Goal: Information Seeking & Learning: Learn about a topic

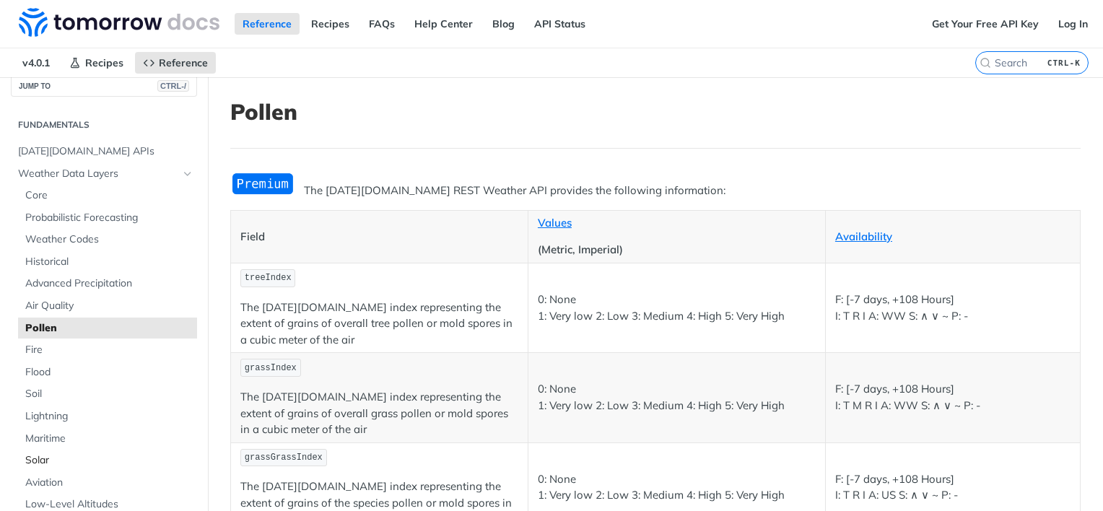
scroll to position [16, 0]
click at [85, 238] on span "Weather Codes" at bounding box center [109, 240] width 168 height 14
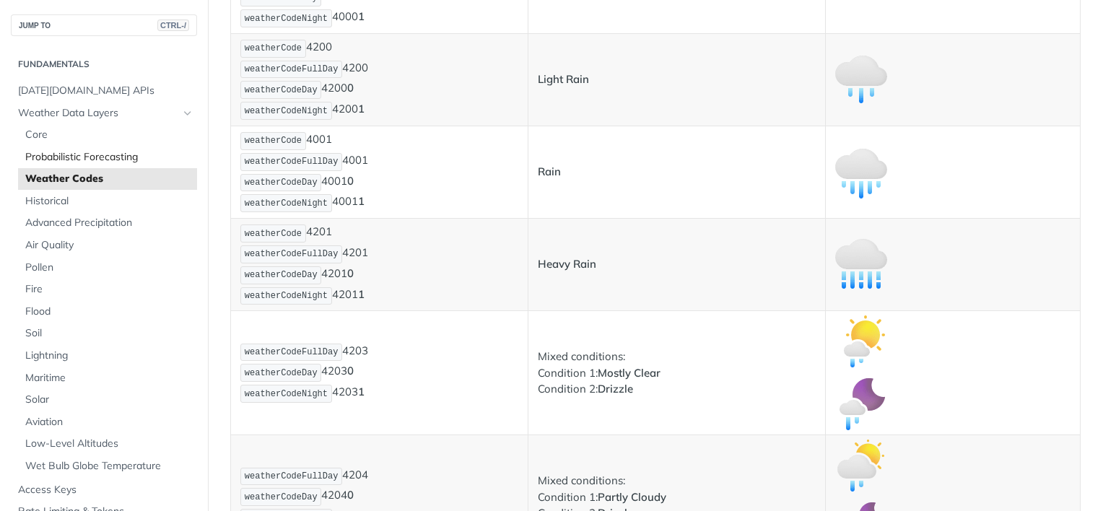
click at [124, 159] on span "Probabilistic Forecasting" at bounding box center [109, 157] width 168 height 14
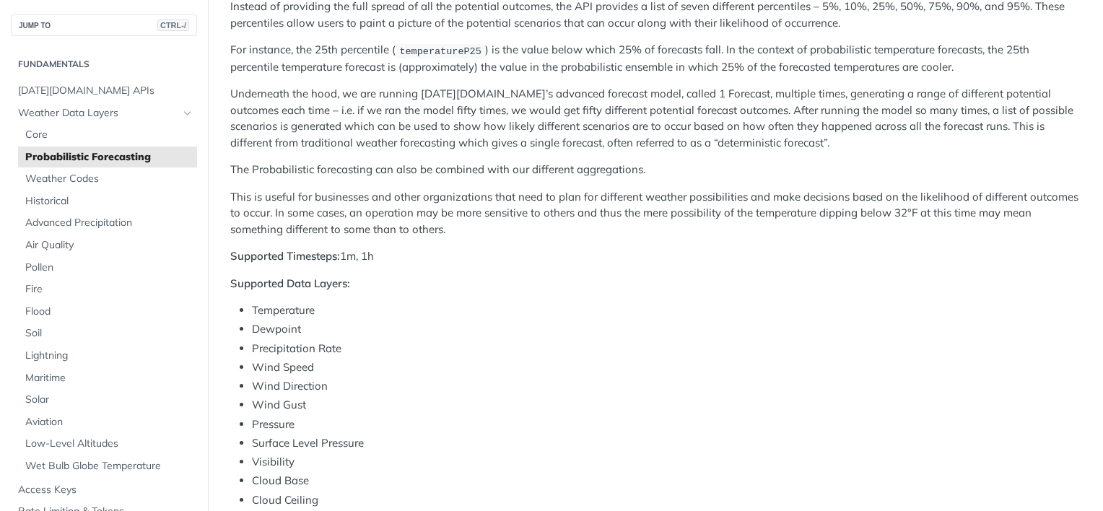
scroll to position [243, 0]
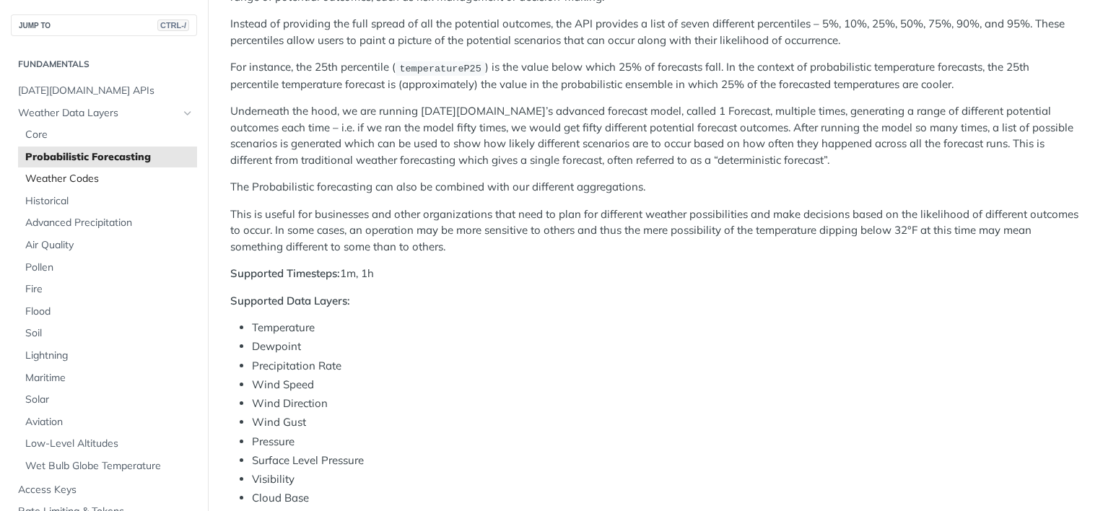
click at [54, 184] on span "Weather Codes" at bounding box center [109, 179] width 168 height 14
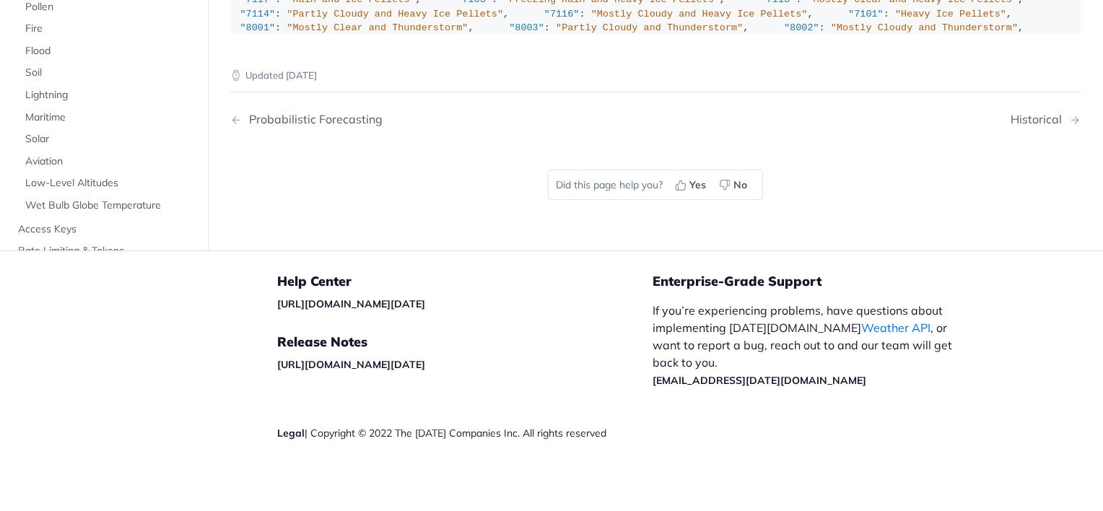
scroll to position [9505, 0]
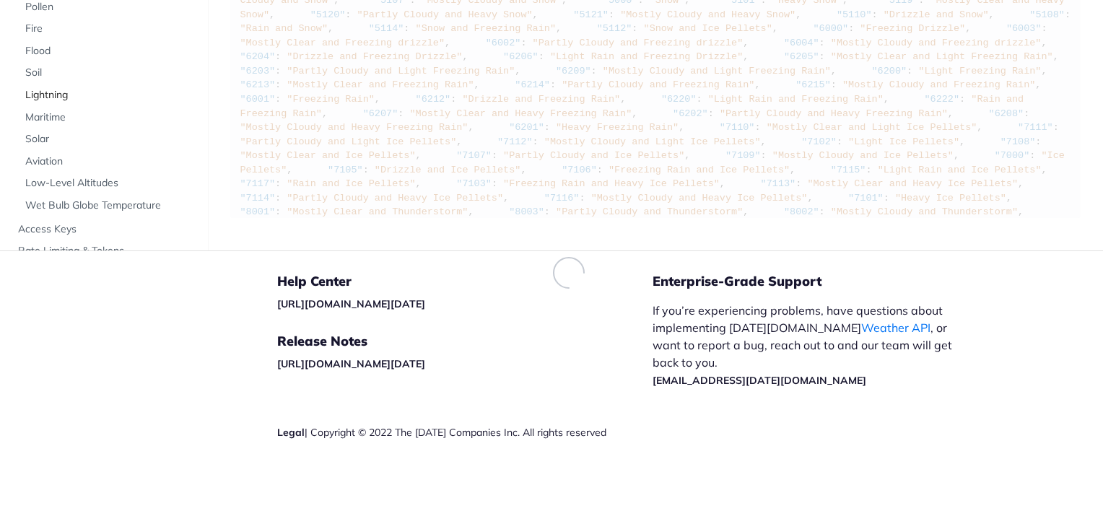
click at [86, 90] on ul "Core Probabilistic Forecasting Weather Codes Historical Advanced Precipitation …" at bounding box center [107, 40] width 179 height 354
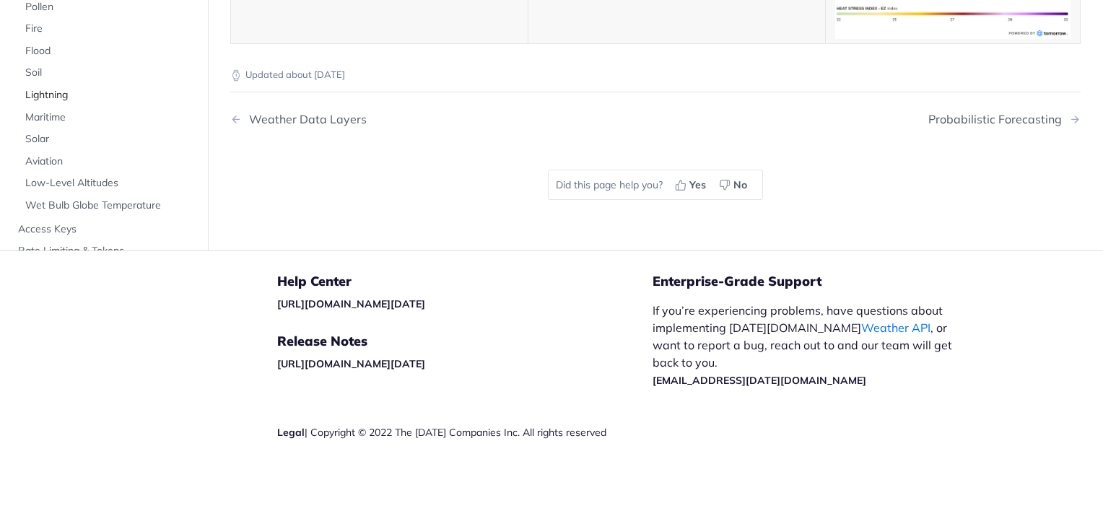
scroll to position [5332, 0]
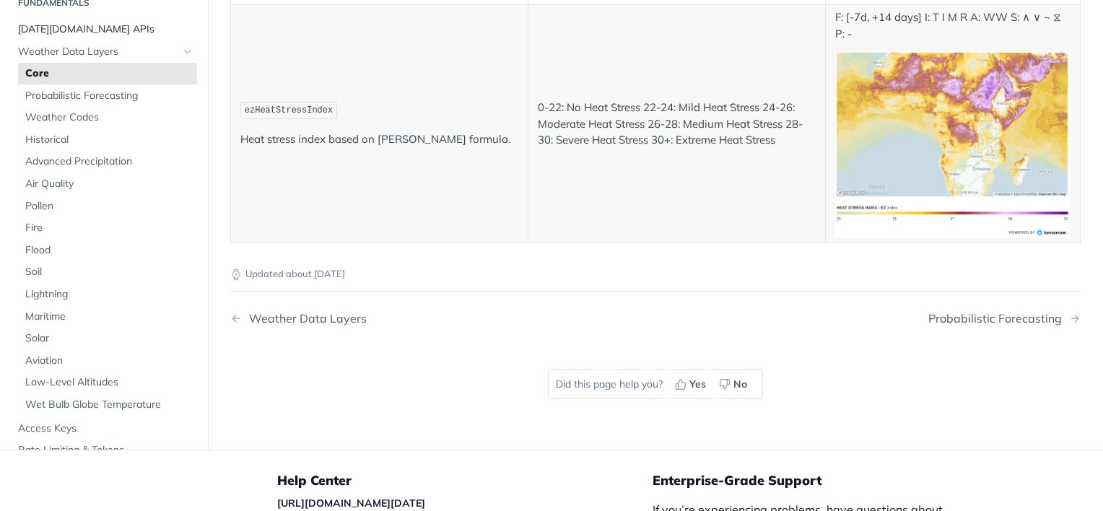
click at [74, 37] on span "[DATE][DOMAIN_NAME] APIs" at bounding box center [105, 29] width 175 height 14
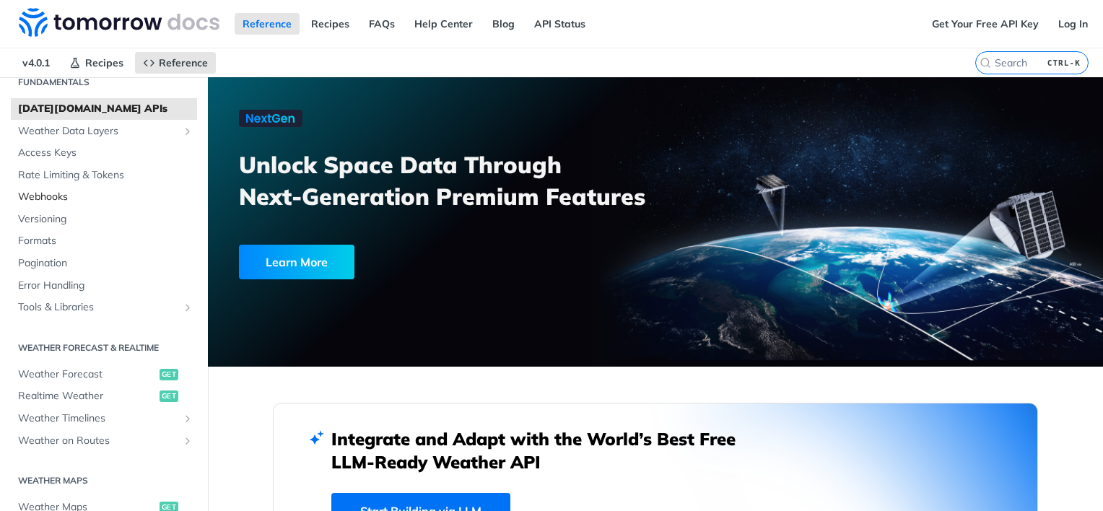
scroll to position [58, 0]
click at [101, 136] on span "Weather Data Layers" at bounding box center [98, 133] width 160 height 14
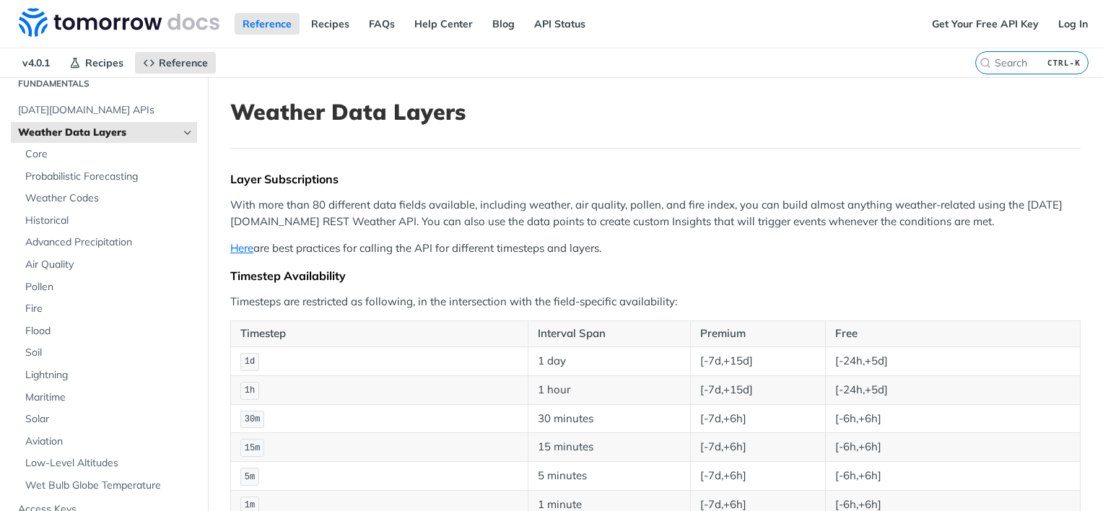
click at [1012, 67] on label "CTRL-K" at bounding box center [1031, 62] width 113 height 23
click at [1012, 67] on input "CTRL-K" at bounding box center [1014, 62] width 147 height 13
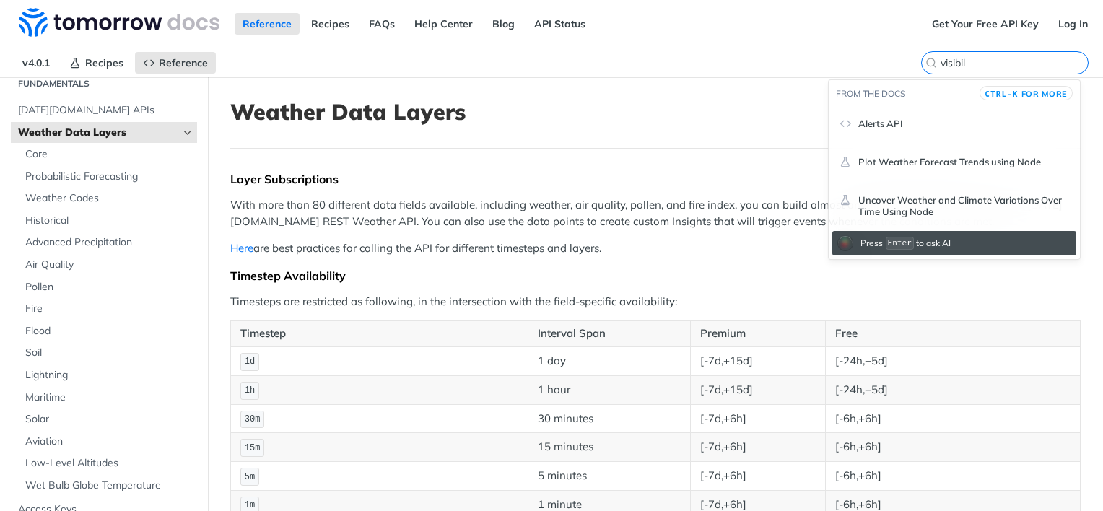
type input "visibil"
click at [875, 118] on span "Alerts API" at bounding box center [881, 124] width 45 height 12
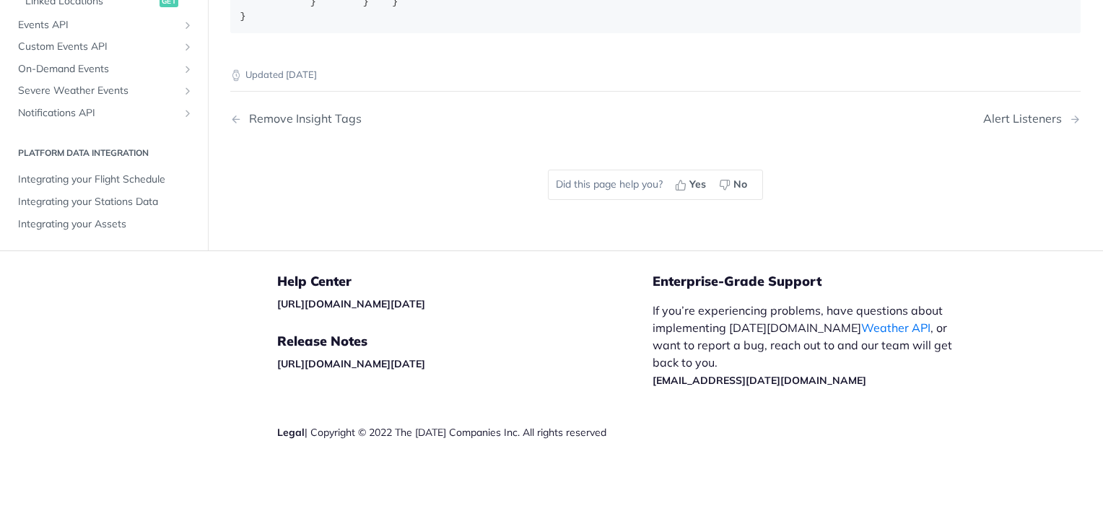
scroll to position [2500, 0]
drag, startPoint x: 399, startPoint y: 179, endPoint x: 714, endPoint y: 185, distance: 315.6
drag, startPoint x: 394, startPoint y: 176, endPoint x: 759, endPoint y: 197, distance: 365.2
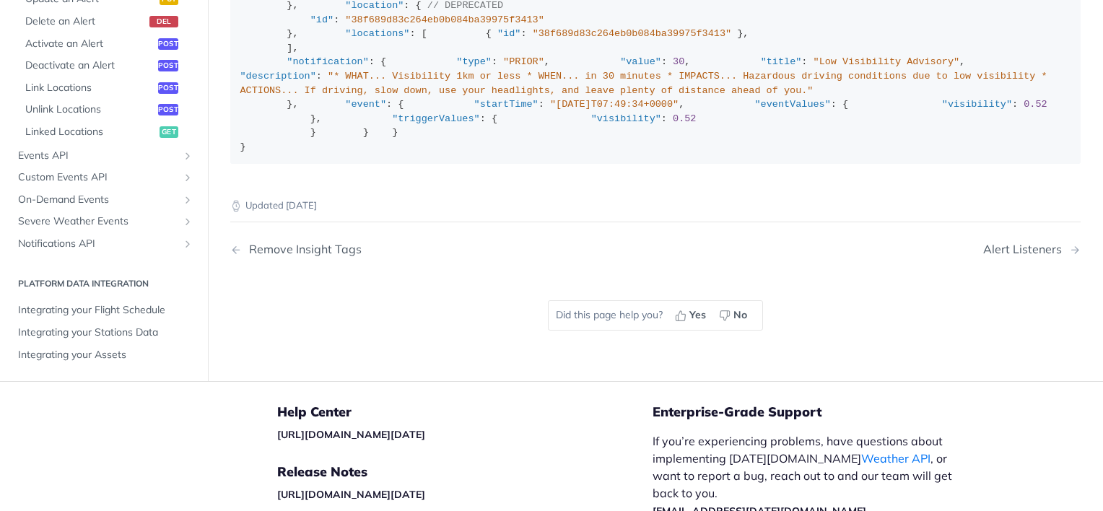
scroll to position [0, 0]
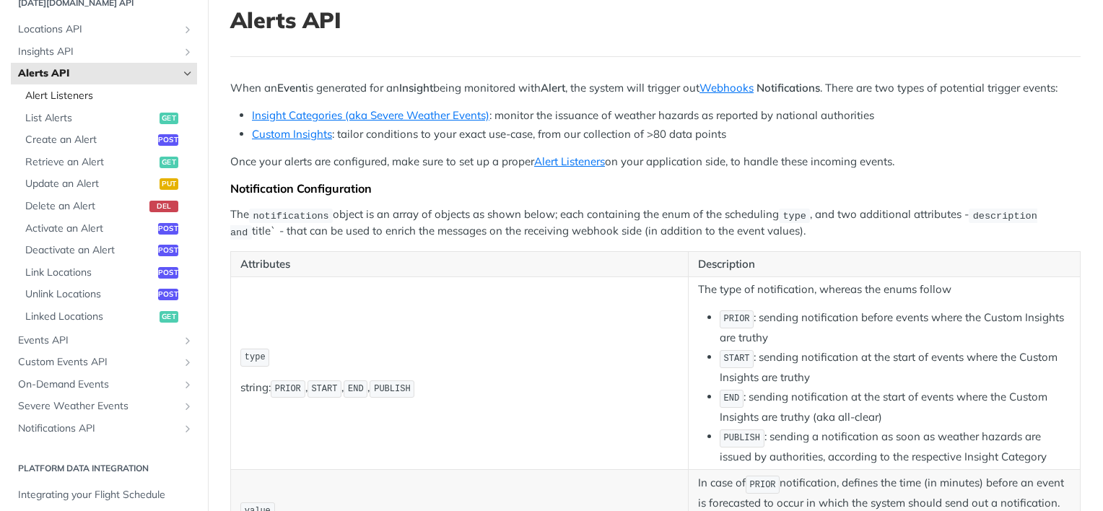
scroll to position [643, 0]
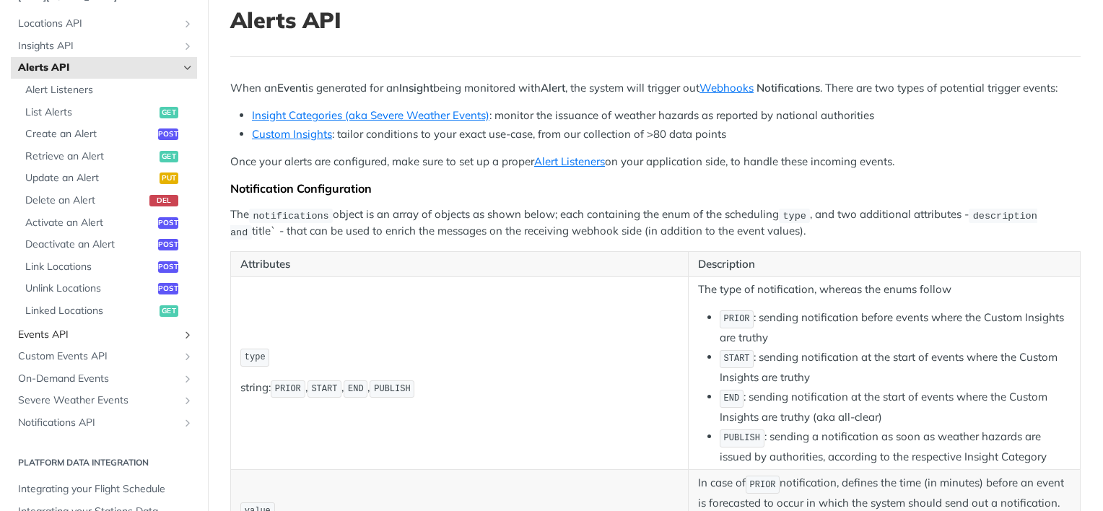
click at [88, 331] on span "Events API" at bounding box center [98, 335] width 160 height 14
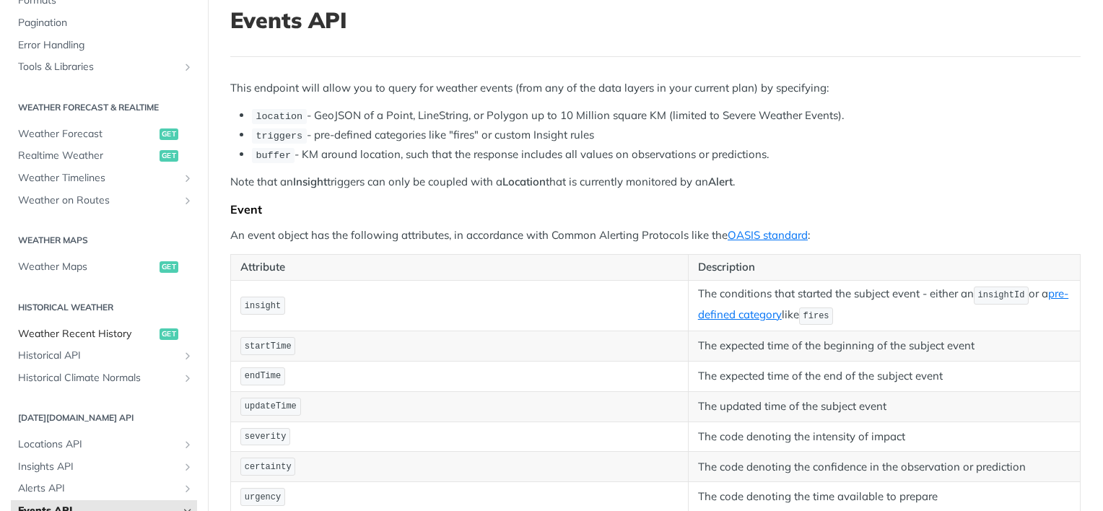
scroll to position [222, 0]
click at [95, 130] on span "Weather Forecast" at bounding box center [87, 135] width 138 height 14
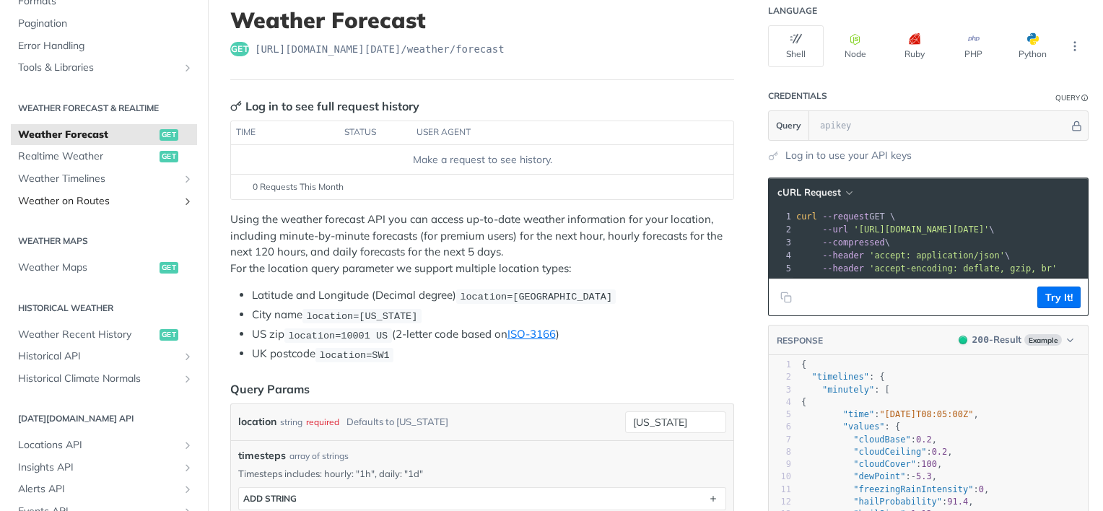
click at [82, 199] on span "Weather on Routes" at bounding box center [98, 201] width 160 height 14
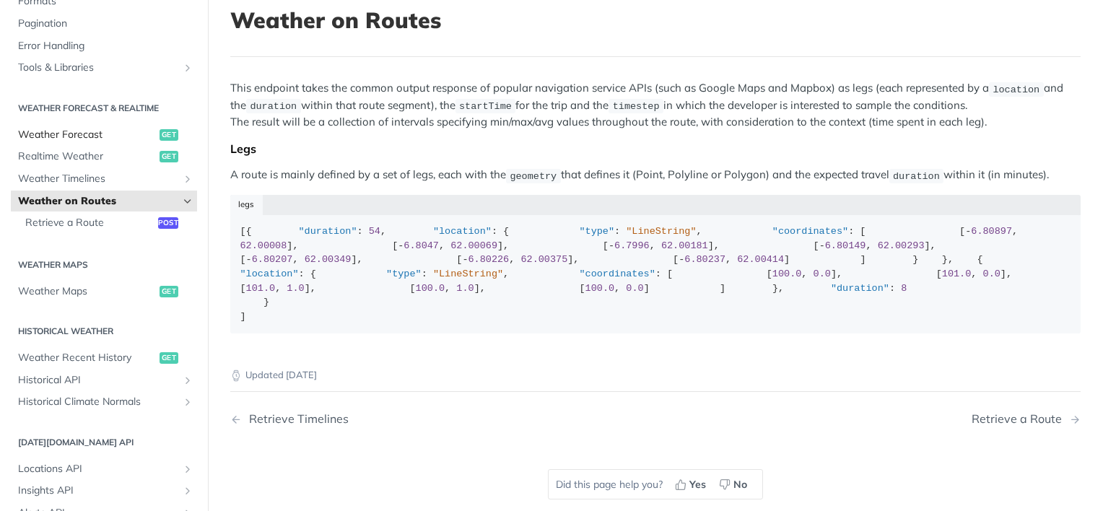
click at [89, 130] on span "Weather Forecast" at bounding box center [87, 135] width 138 height 14
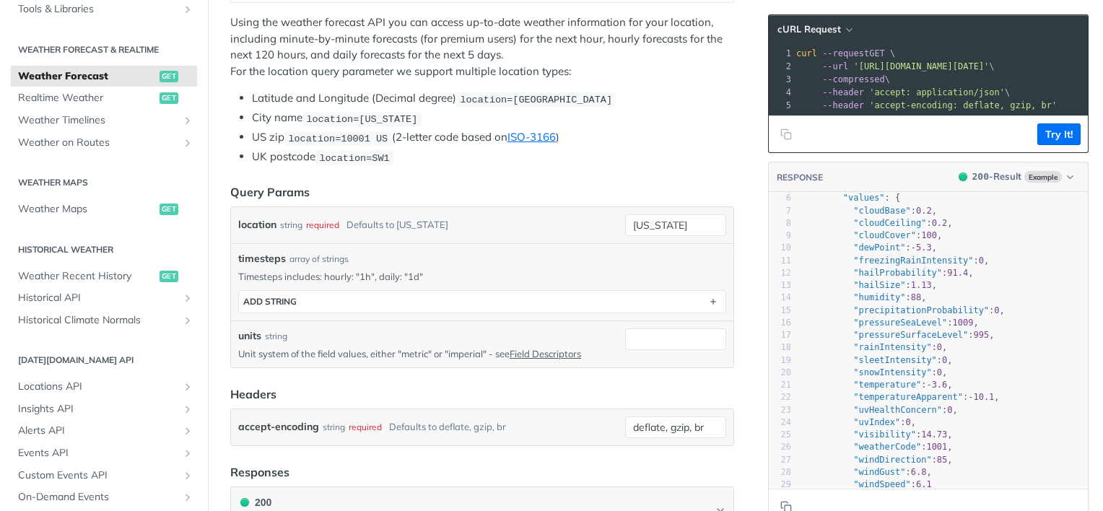
scroll to position [69, 0]
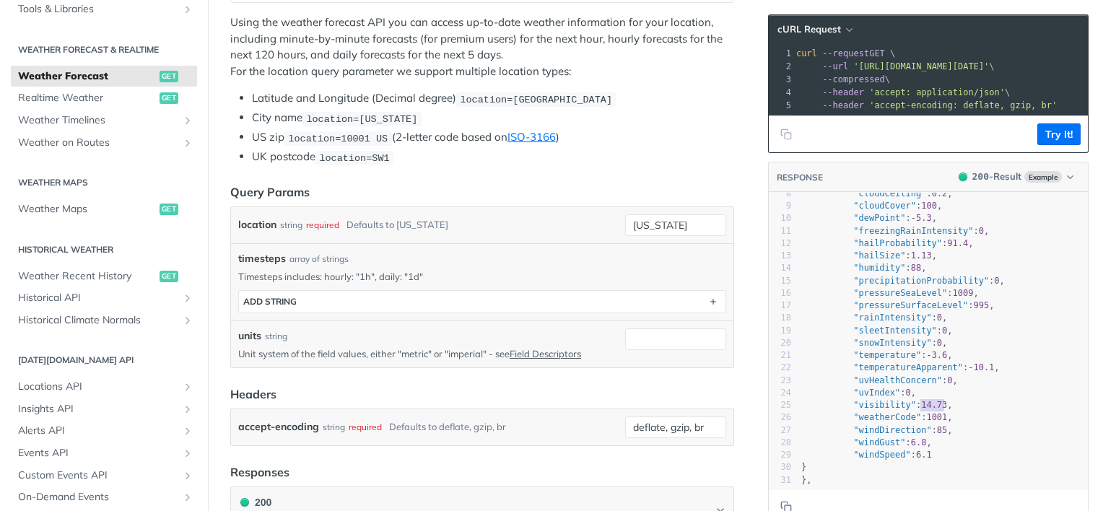
type textarea "14.73,"
drag, startPoint x: 933, startPoint y: 415, endPoint x: 904, endPoint y: 414, distance: 28.9
click at [904, 410] on span ""visibility" : 14.73 ," at bounding box center [877, 405] width 152 height 10
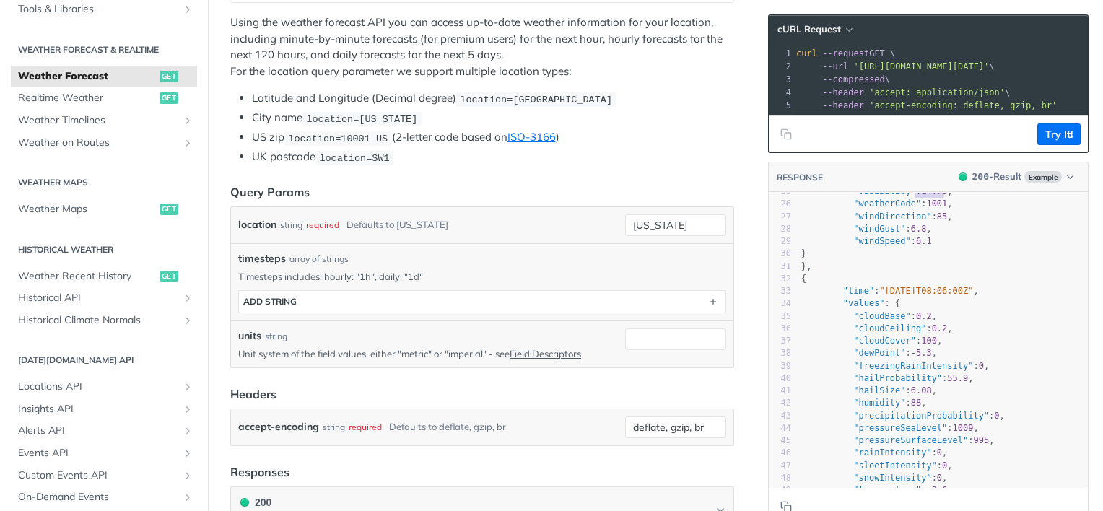
scroll to position [310, 0]
click at [107, 100] on span "Realtime Weather" at bounding box center [87, 98] width 138 height 14
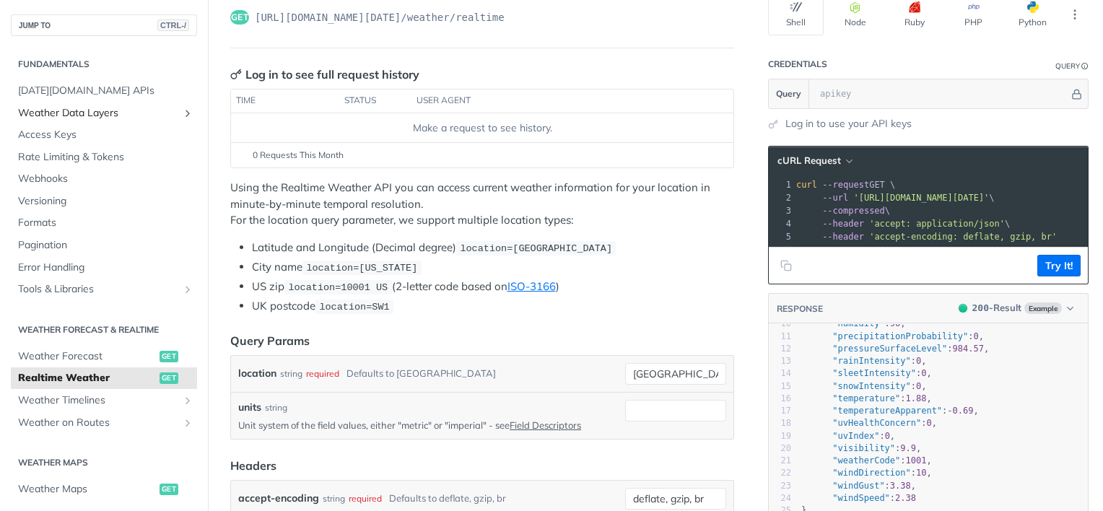
click at [105, 107] on span "Weather Data Layers" at bounding box center [98, 113] width 160 height 14
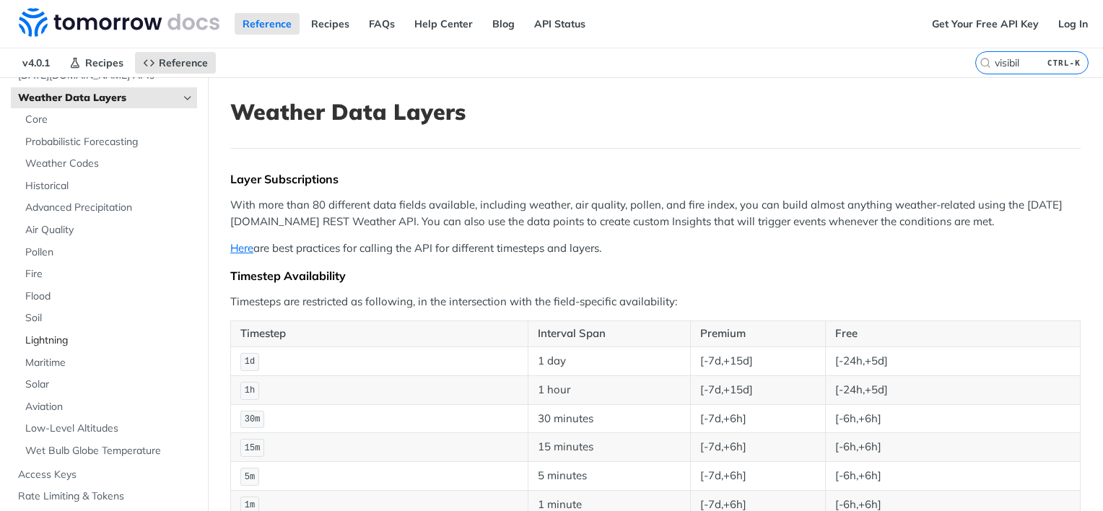
scroll to position [90, 0]
click at [92, 166] on span "Weather Codes" at bounding box center [109, 167] width 168 height 14
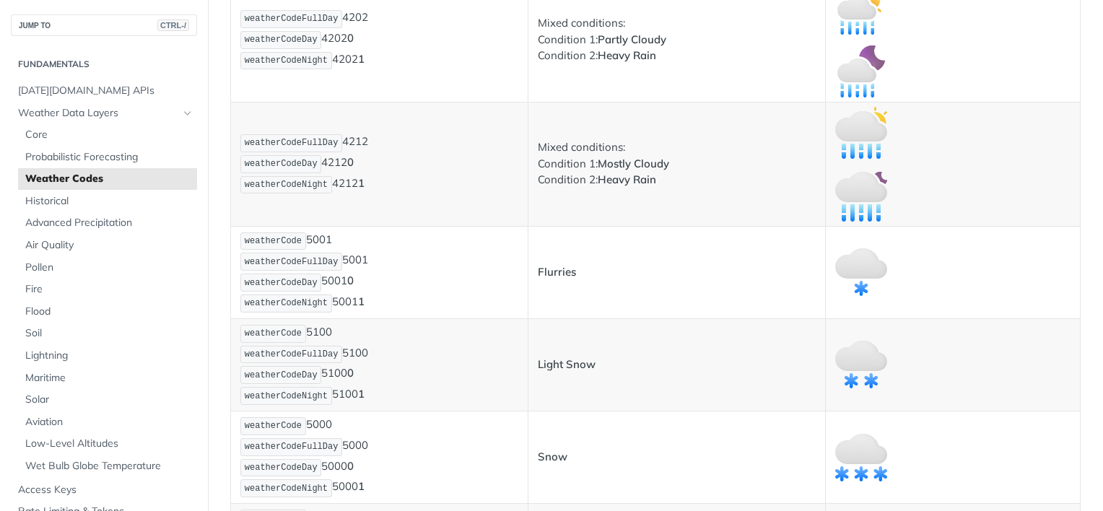
scroll to position [2945, 0]
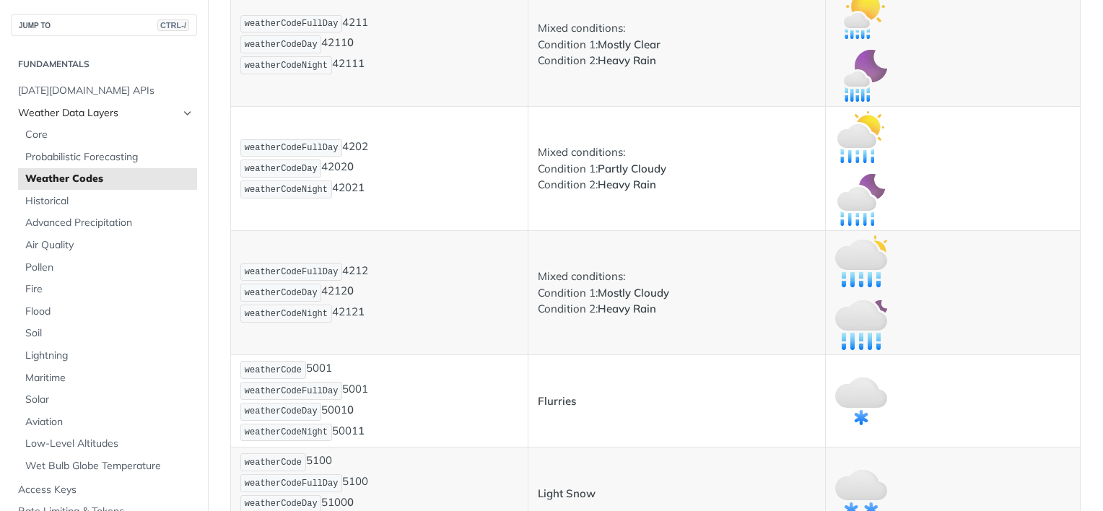
click at [182, 108] on icon "Hide subpages for Weather Data Layers" at bounding box center [188, 114] width 12 height 12
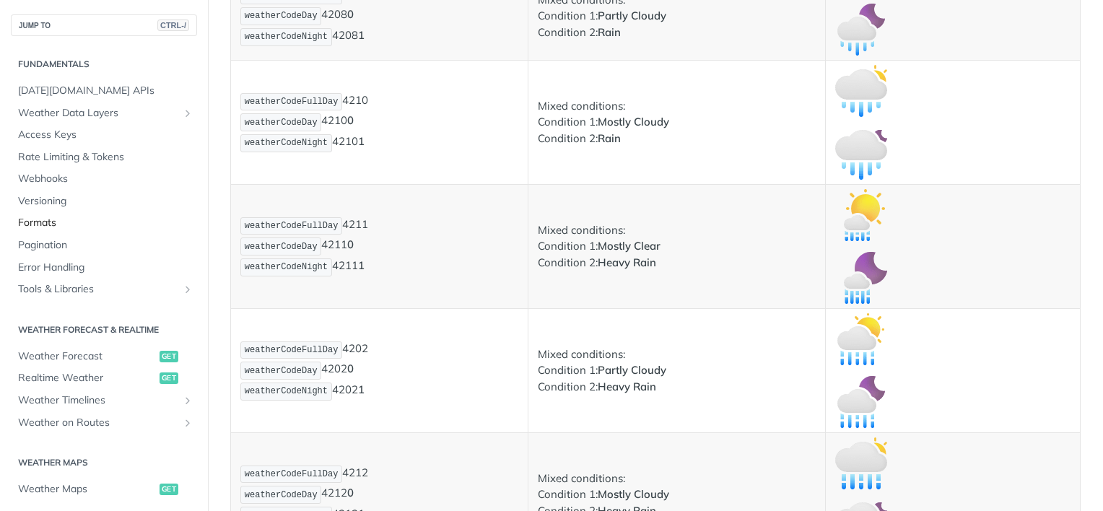
scroll to position [2802, 0]
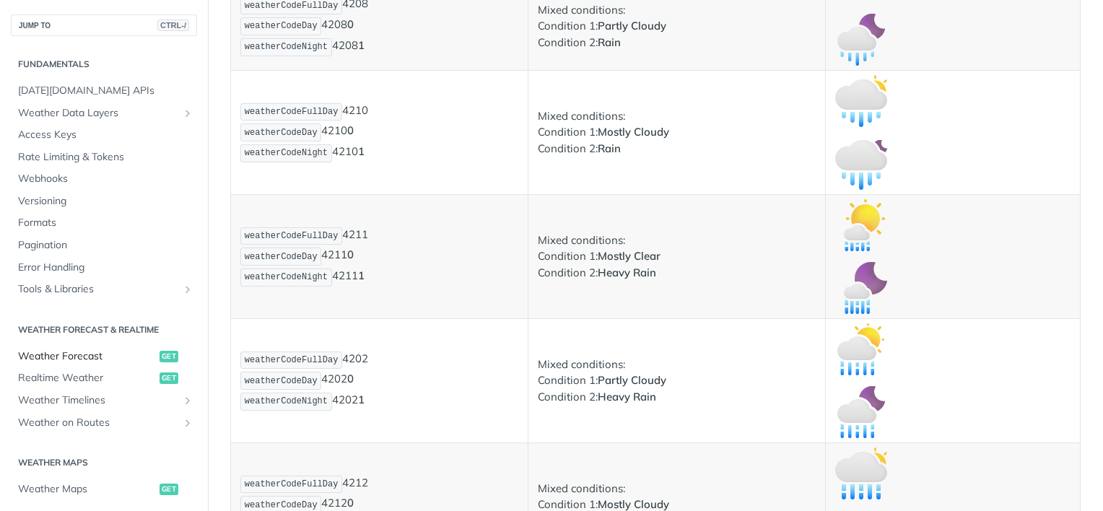
click at [85, 355] on span "Weather Forecast" at bounding box center [87, 356] width 138 height 14
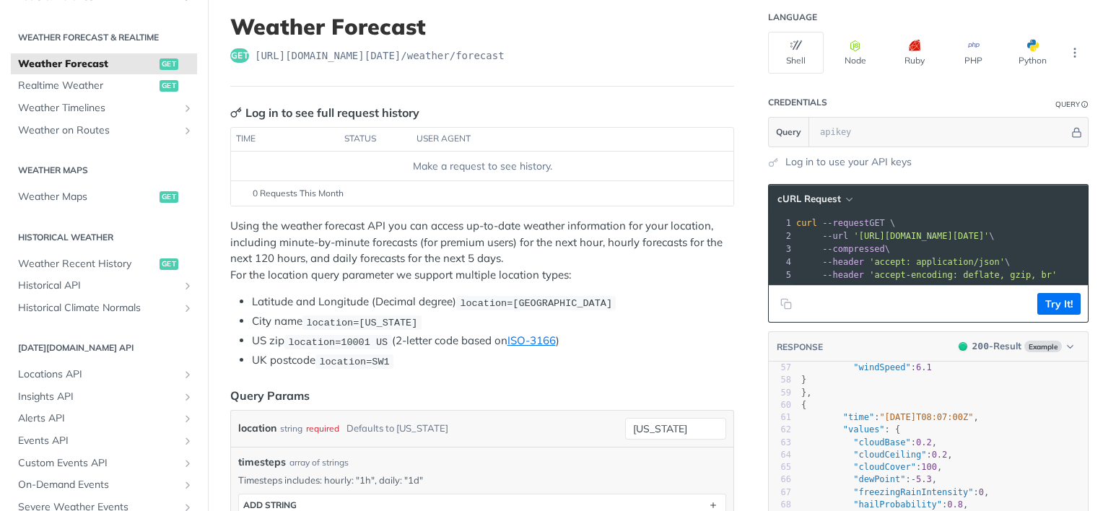
scroll to position [264, 0]
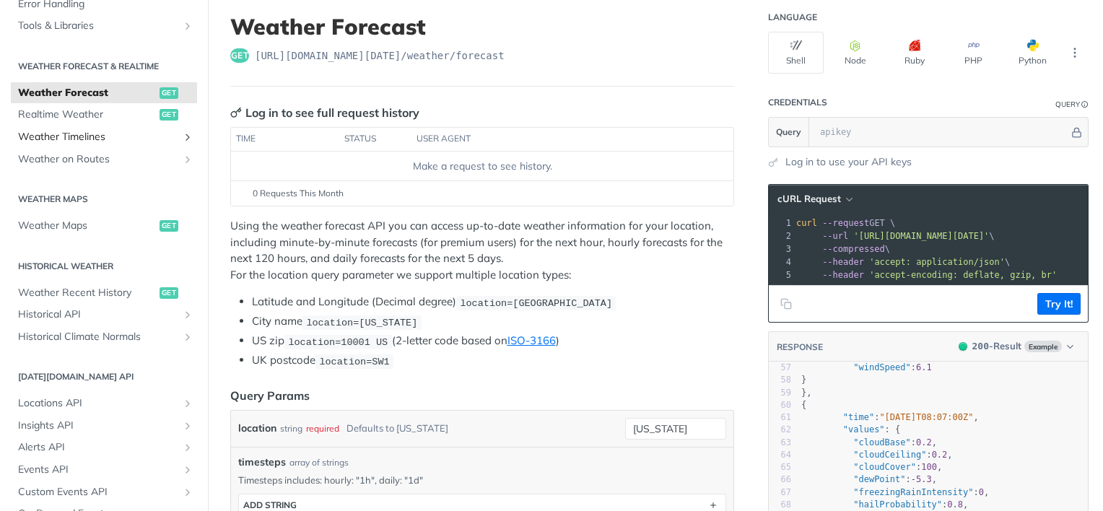
click at [165, 134] on span "Weather Timelines" at bounding box center [98, 137] width 160 height 14
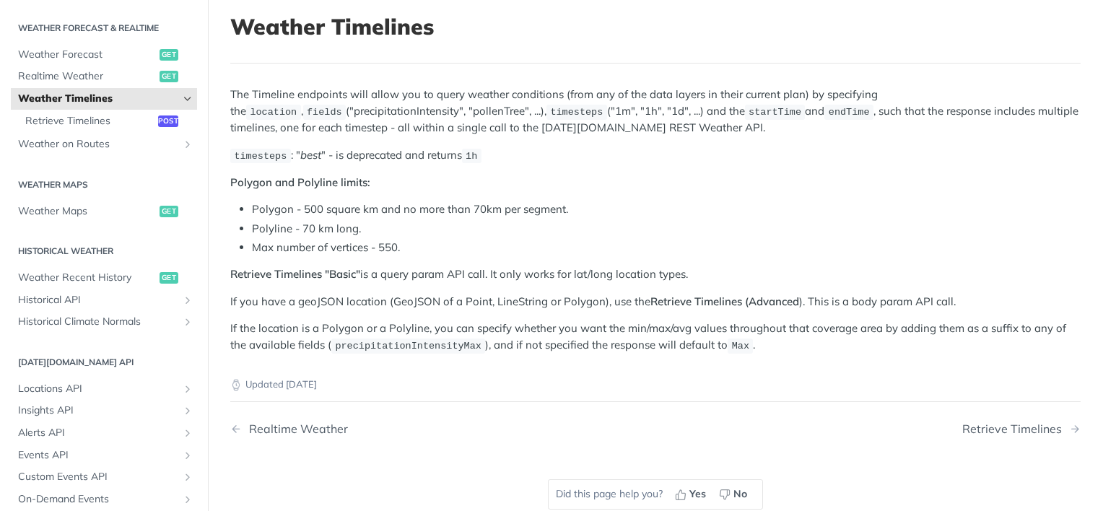
scroll to position [472, 0]
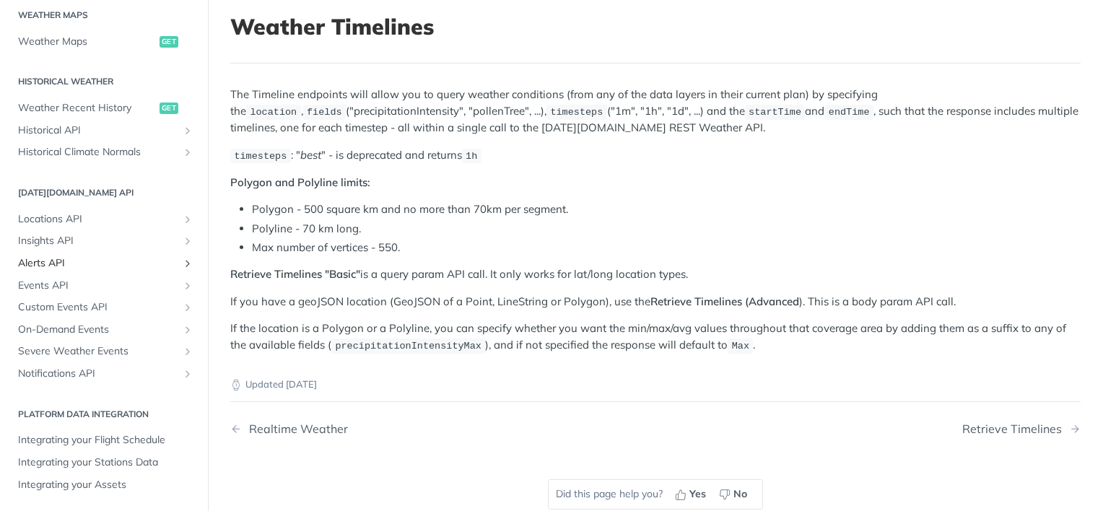
click at [90, 269] on span "Alerts API" at bounding box center [98, 263] width 160 height 14
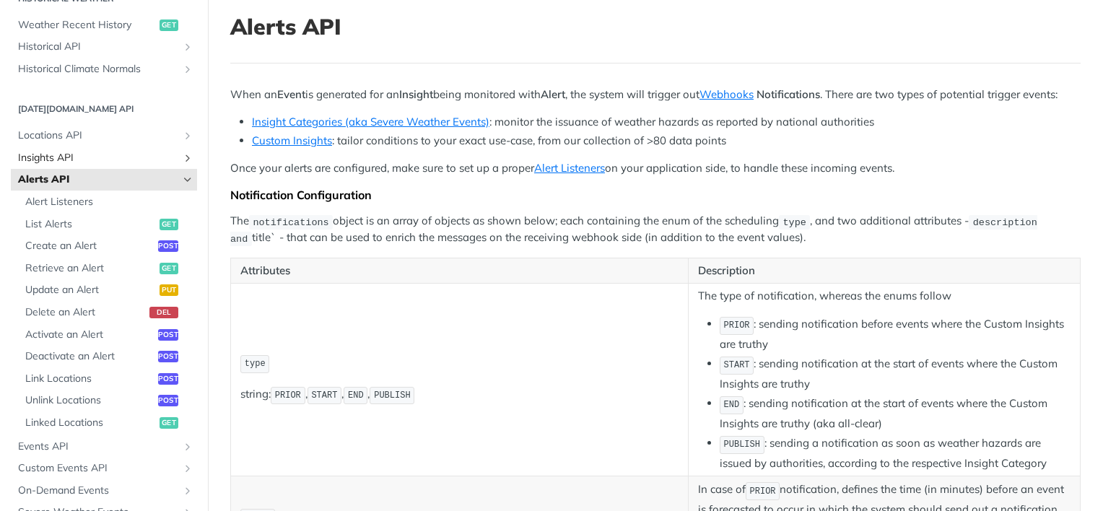
scroll to position [523, 0]
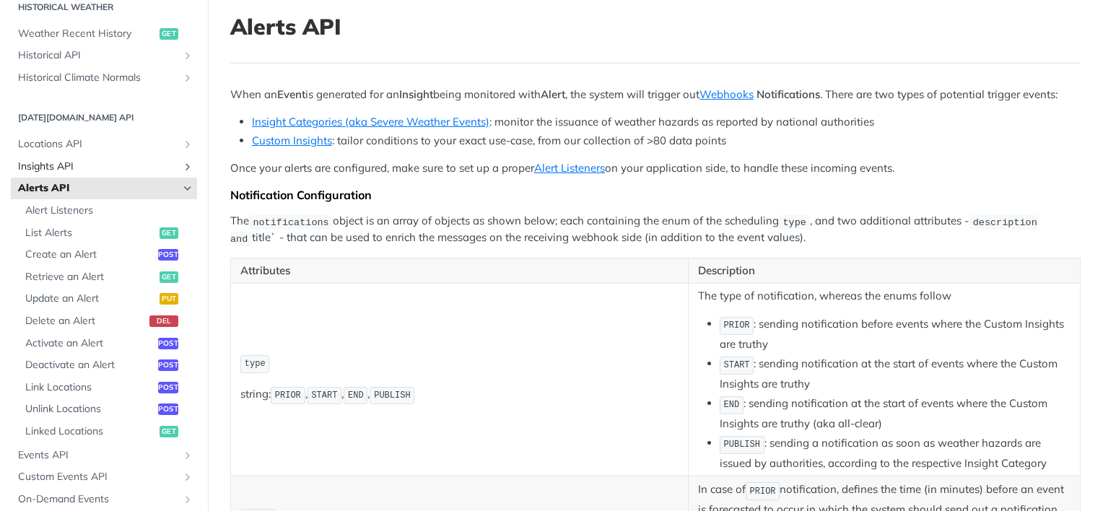
click at [80, 162] on span "Insights API" at bounding box center [98, 167] width 160 height 14
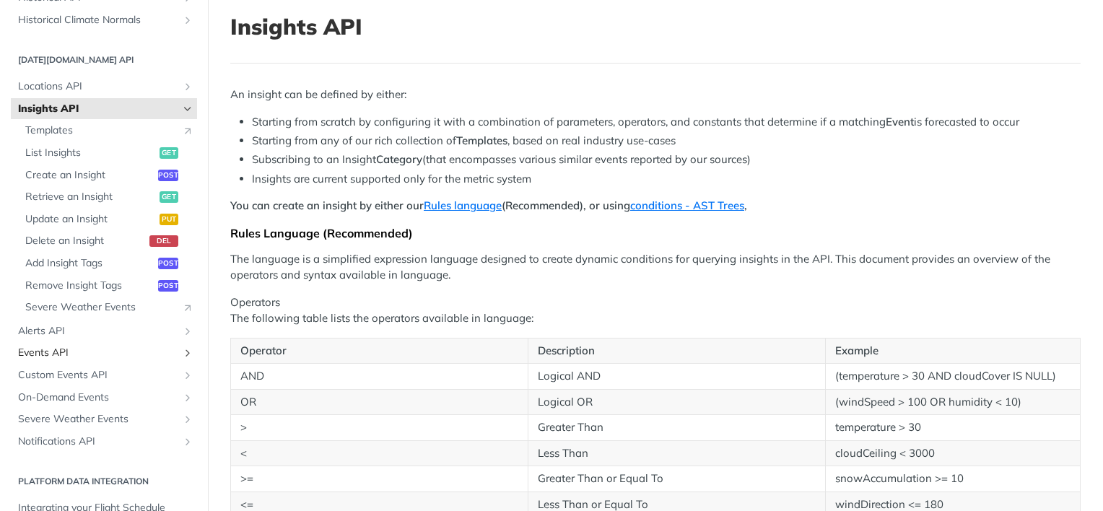
click at [61, 356] on span "Events API" at bounding box center [98, 353] width 160 height 14
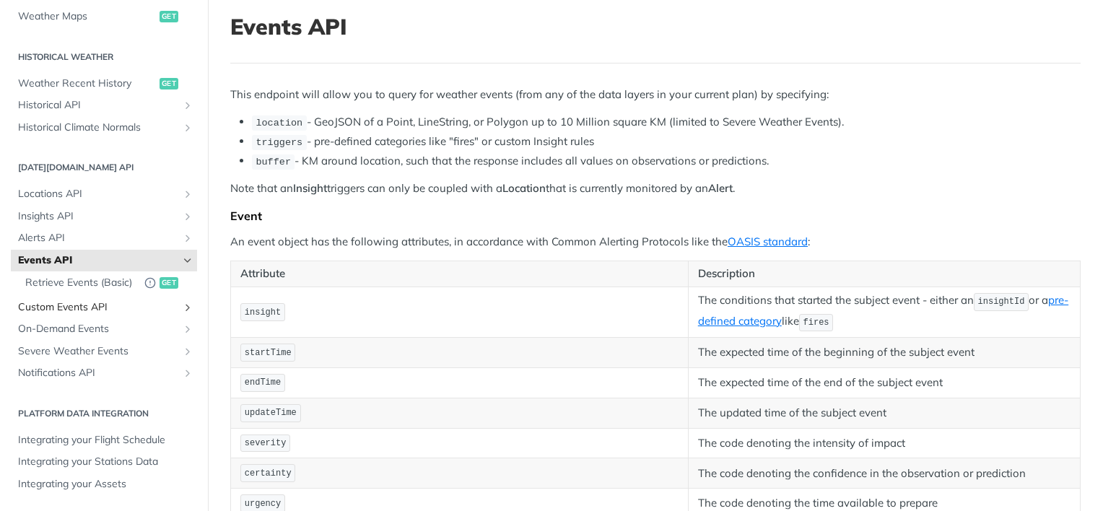
scroll to position [291, 0]
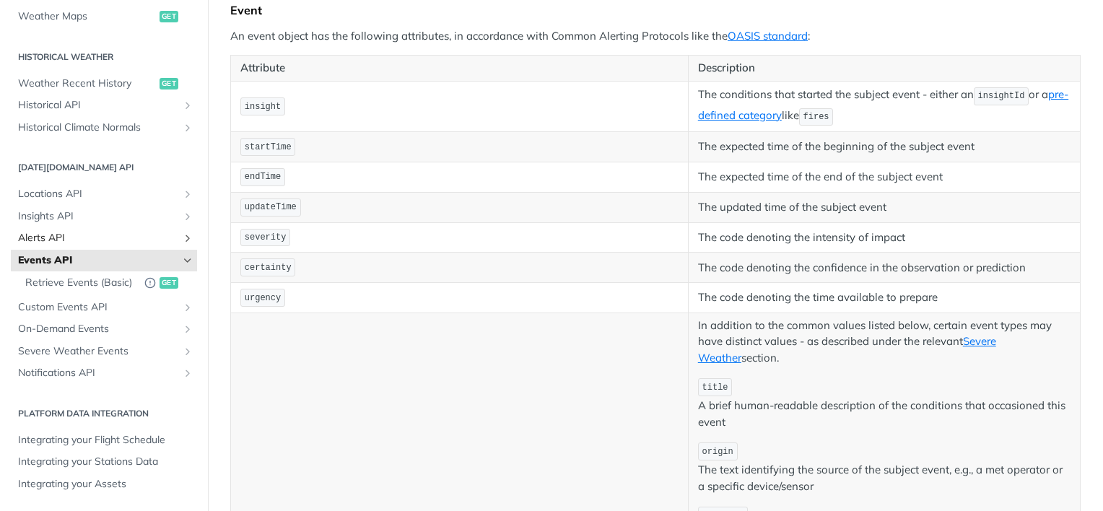
click at [98, 231] on span "Alerts API" at bounding box center [98, 238] width 160 height 14
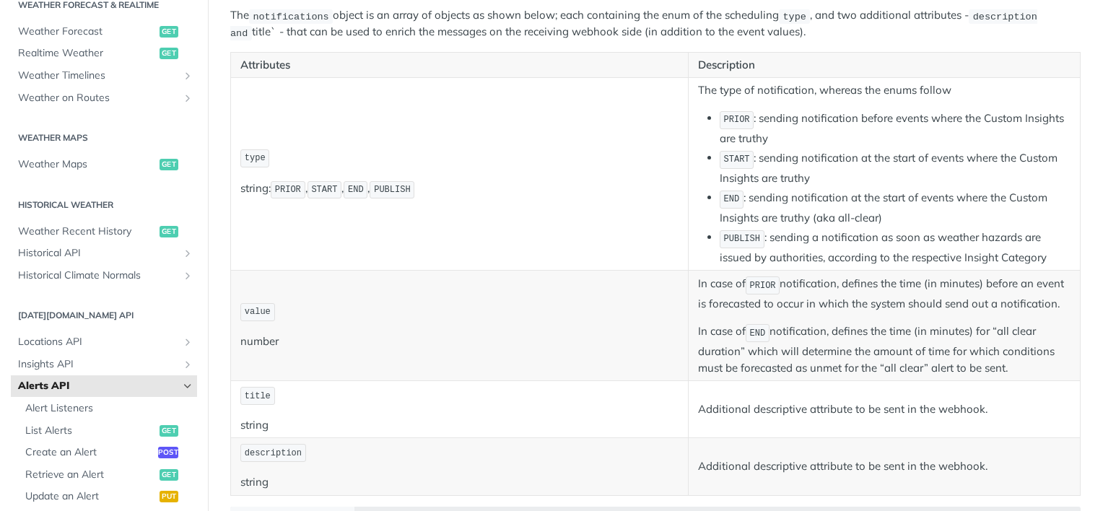
scroll to position [235, 0]
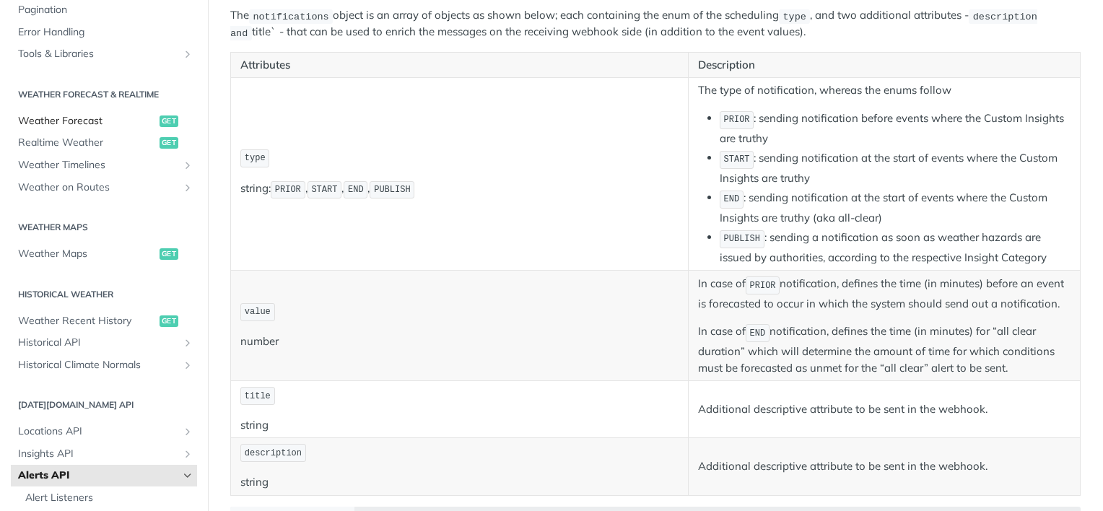
click at [71, 117] on span "Weather Forecast" at bounding box center [87, 121] width 138 height 14
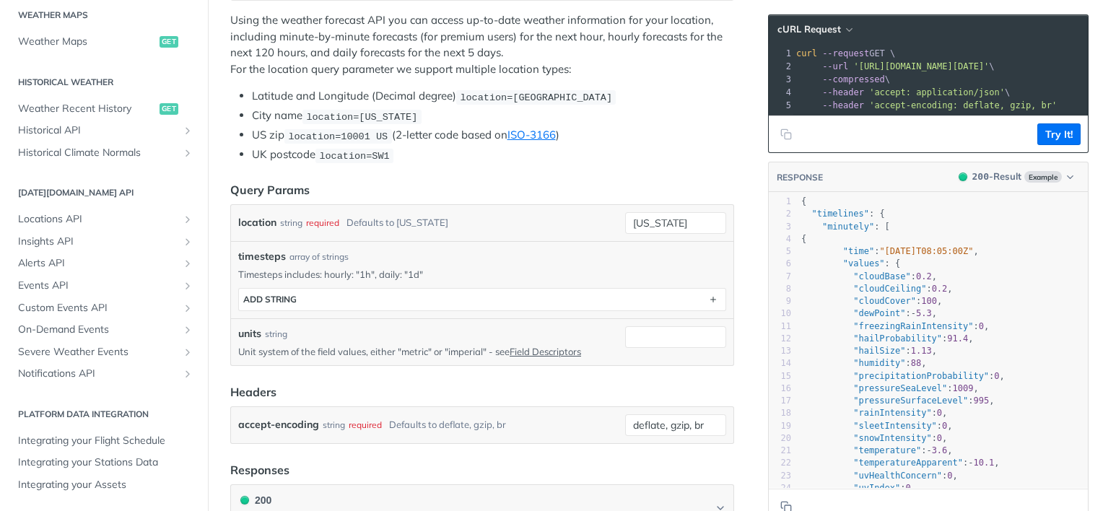
scroll to position [150, 0]
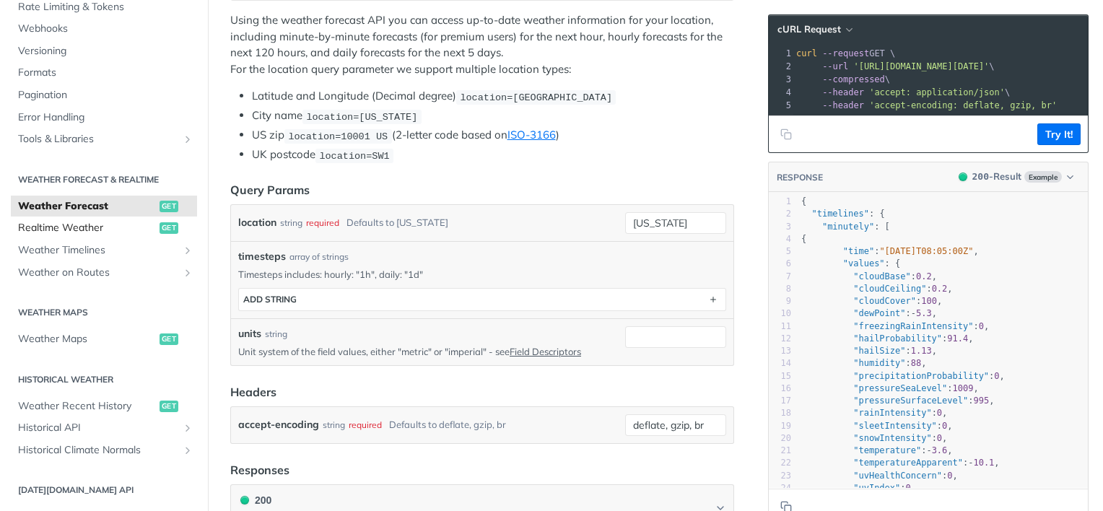
click at [86, 228] on span "Realtime Weather" at bounding box center [87, 228] width 138 height 14
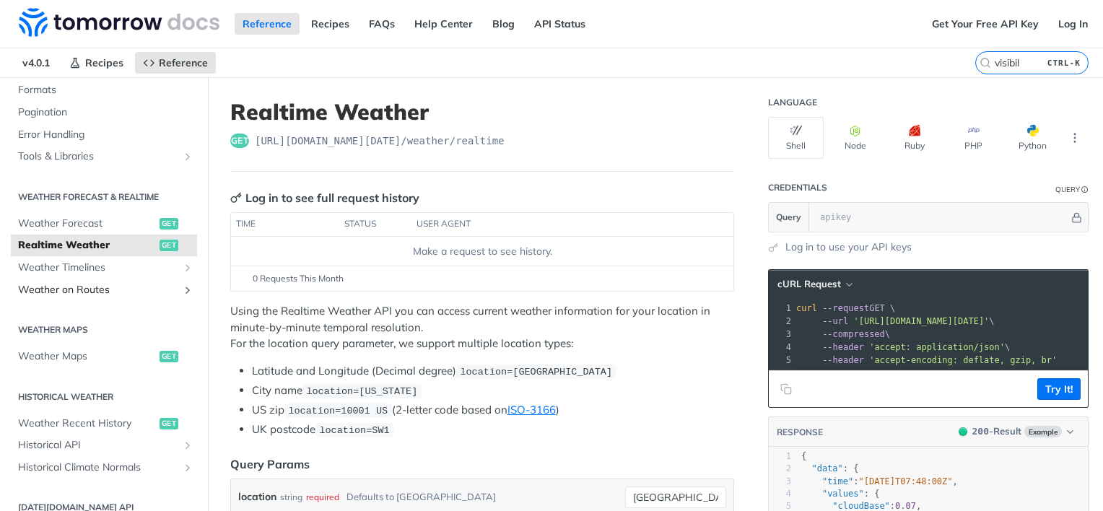
scroll to position [210, 0]
click at [86, 269] on span "Weather Timelines" at bounding box center [98, 268] width 160 height 14
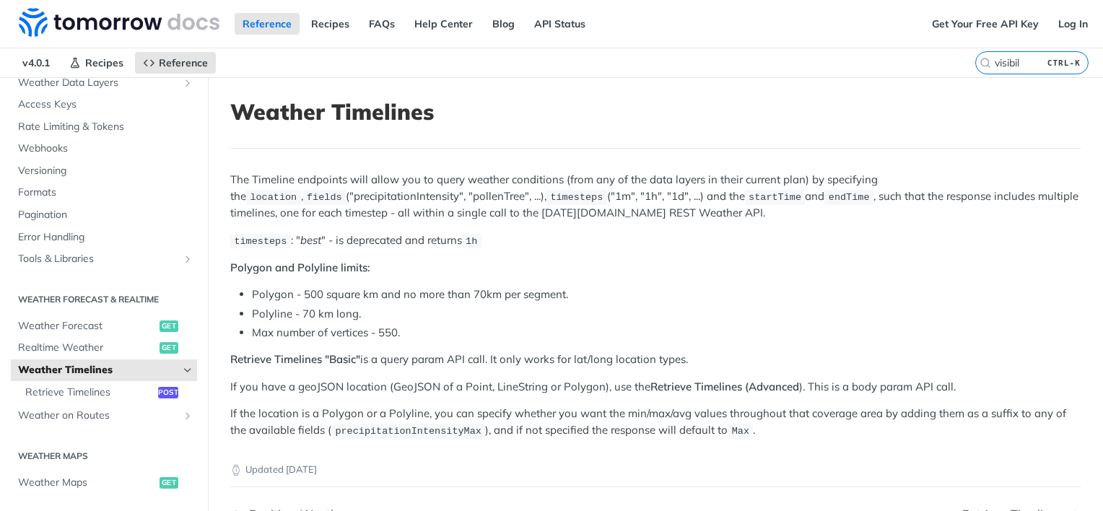
scroll to position [107, 0]
click at [1017, 64] on input "visibil" at bounding box center [1014, 62] width 147 height 13
type input "v"
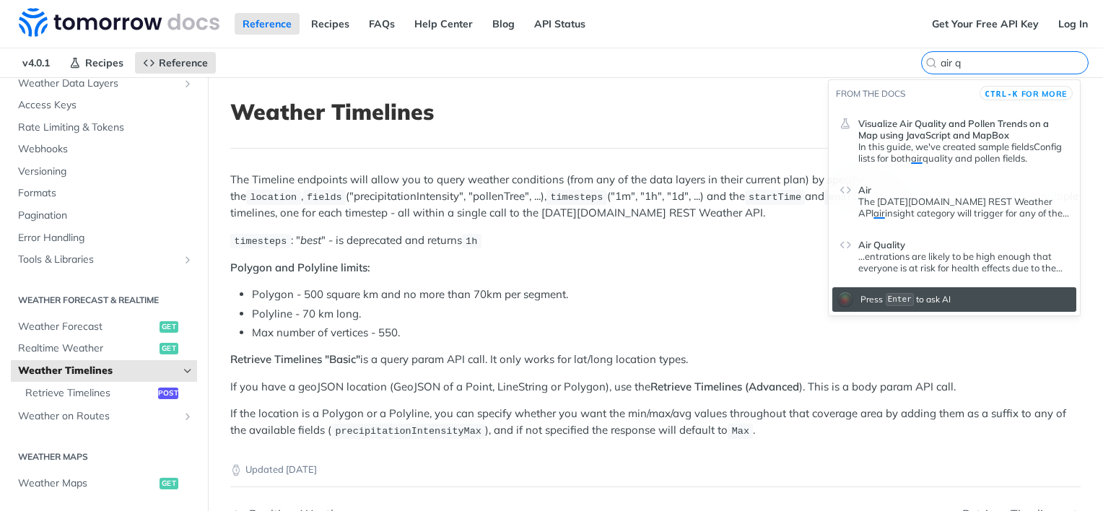
type input "air q"
click at [898, 241] on span "Air Quality" at bounding box center [882, 245] width 47 height 12
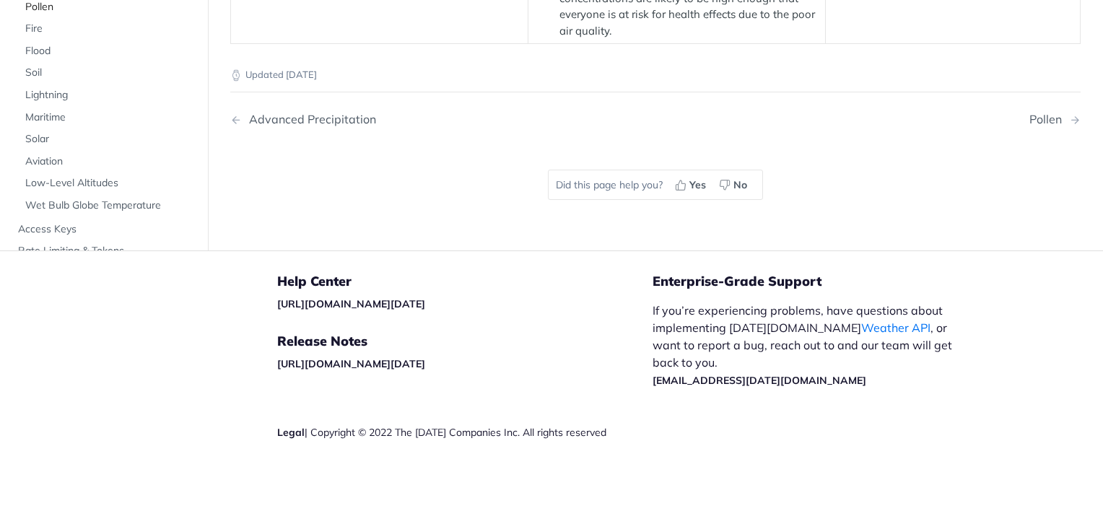
scroll to position [2164, 0]
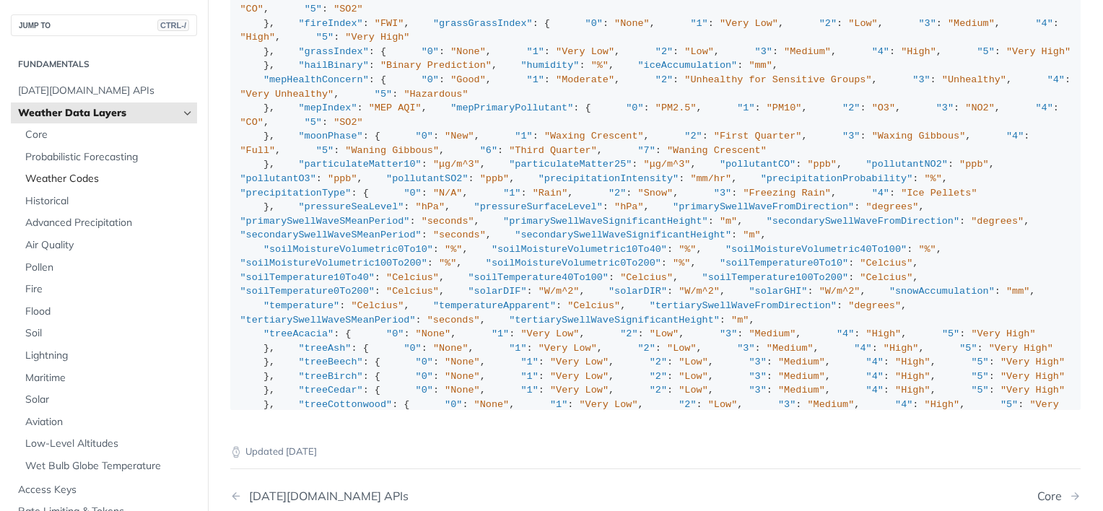
click at [83, 181] on span "Weather Codes" at bounding box center [109, 179] width 168 height 14
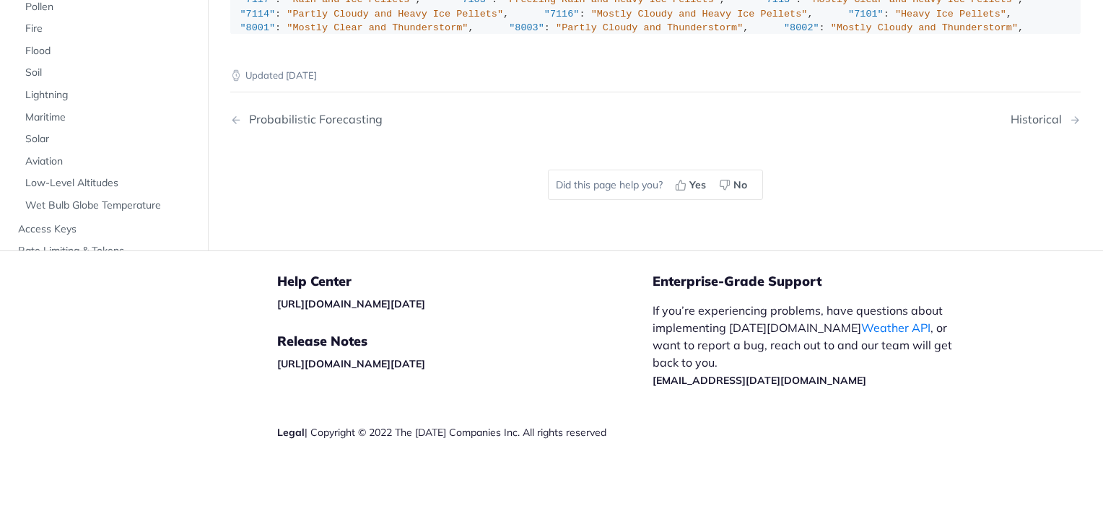
scroll to position [116, 0]
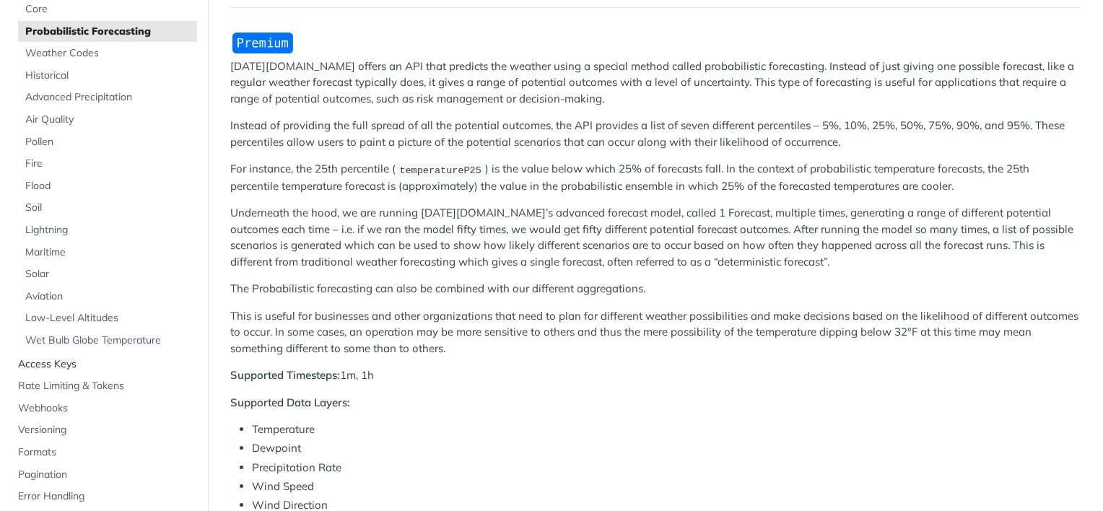
scroll to position [129, 0]
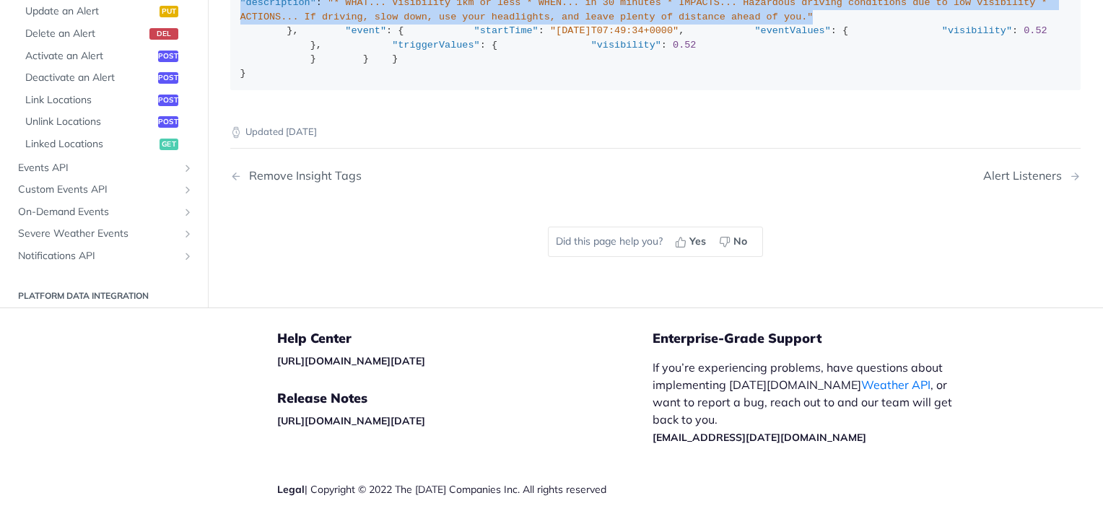
drag, startPoint x: 306, startPoint y: 287, endPoint x: 819, endPoint y: 309, distance: 513.1
